Goal: Navigation & Orientation: Go to known website

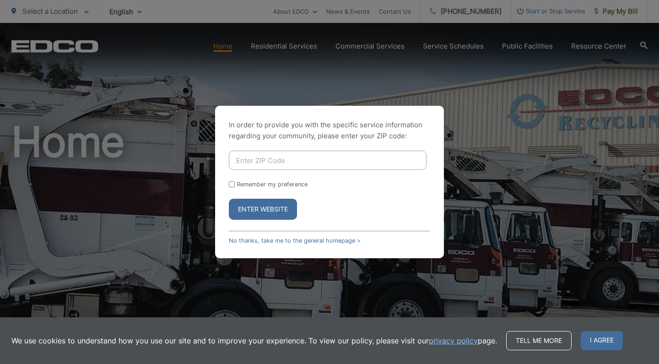
click at [370, 162] on input "Enter ZIP Code" at bounding box center [328, 160] width 198 height 19
type input "90638"
click at [307, 186] on label "Remember my preference" at bounding box center [272, 184] width 71 height 7
click at [235, 186] on input "Remember my preference" at bounding box center [232, 184] width 6 height 6
click at [297, 186] on label "Remember my preference" at bounding box center [272, 184] width 71 height 7
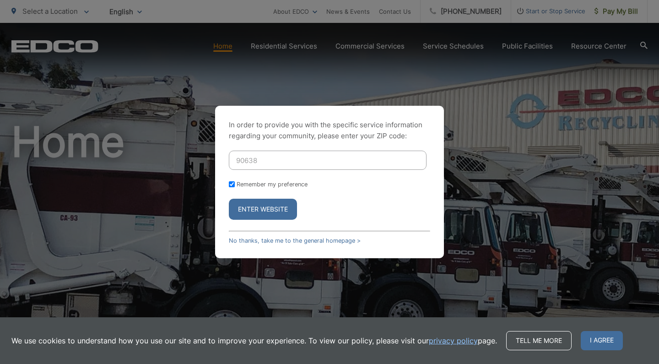
click at [235, 186] on input "Remember my preference" at bounding box center [232, 184] width 6 height 6
click at [297, 186] on label "Remember my preference" at bounding box center [272, 184] width 71 height 7
click at [235, 186] on input "Remember my preference" at bounding box center [232, 184] width 6 height 6
click at [297, 186] on label "Remember my preference" at bounding box center [272, 184] width 71 height 7
click at [235, 186] on input "Remember my preference" at bounding box center [232, 184] width 6 height 6
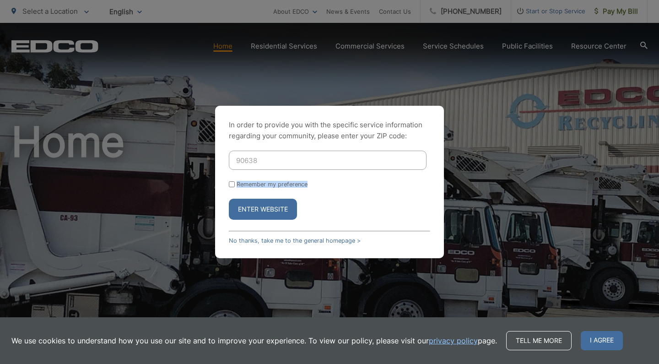
click at [297, 186] on label "Remember my preference" at bounding box center [272, 184] width 71 height 7
click at [235, 186] on input "Remember my preference" at bounding box center [232, 184] width 6 height 6
checkbox input "true"
click at [290, 201] on button "Enter Website" at bounding box center [263, 209] width 68 height 21
click at [287, 212] on button "Enter Website" at bounding box center [263, 209] width 68 height 21
